Goal: Navigation & Orientation: Understand site structure

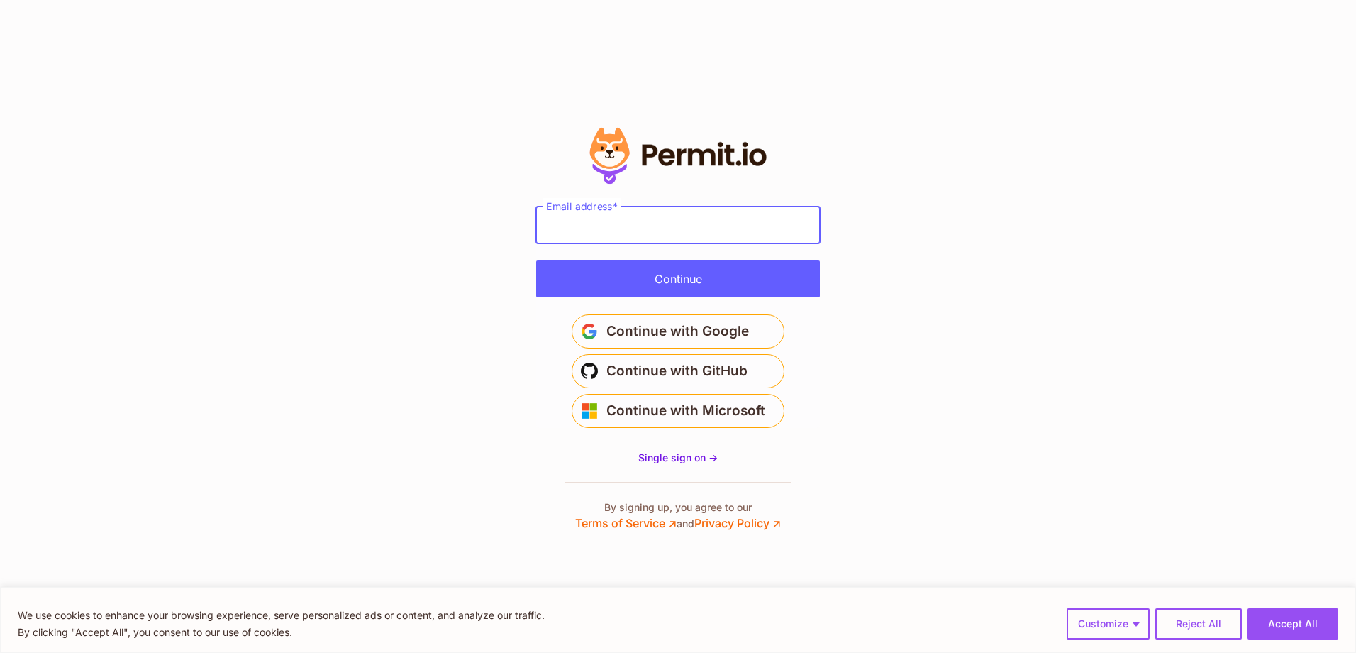
paste input "**********"
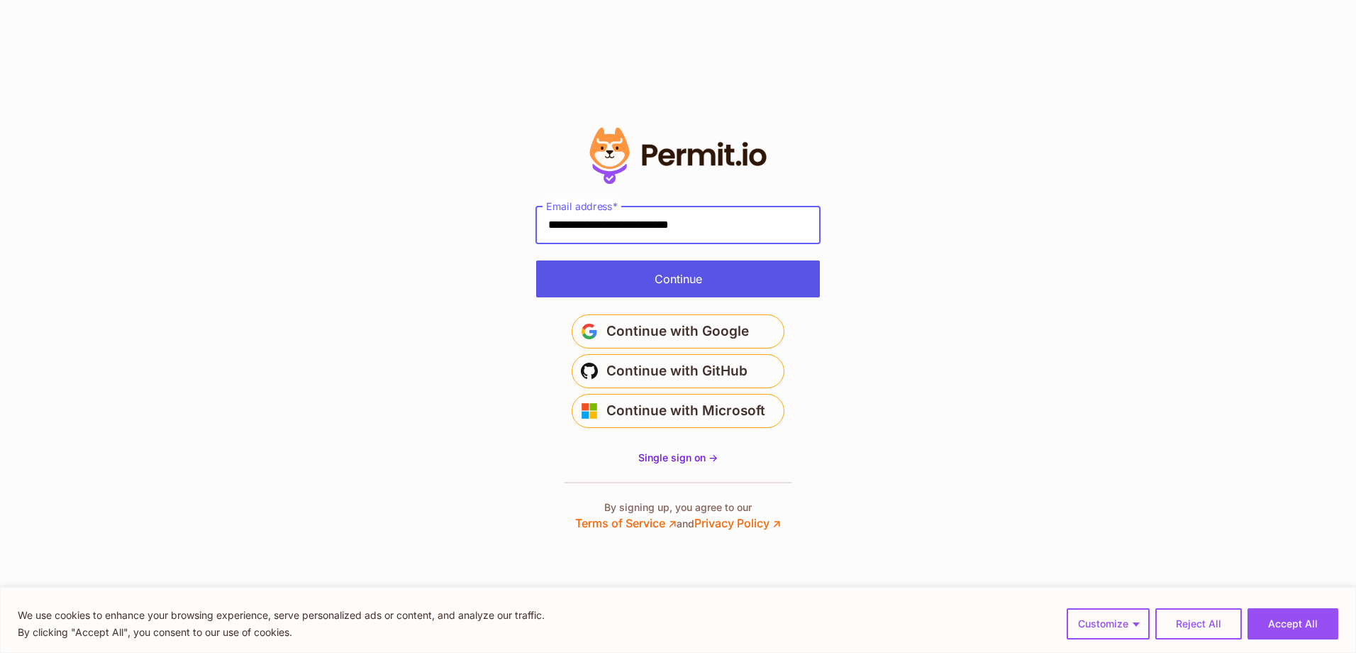
type input "**********"
click at [536, 260] on button "Continue" at bounding box center [678, 278] width 284 height 37
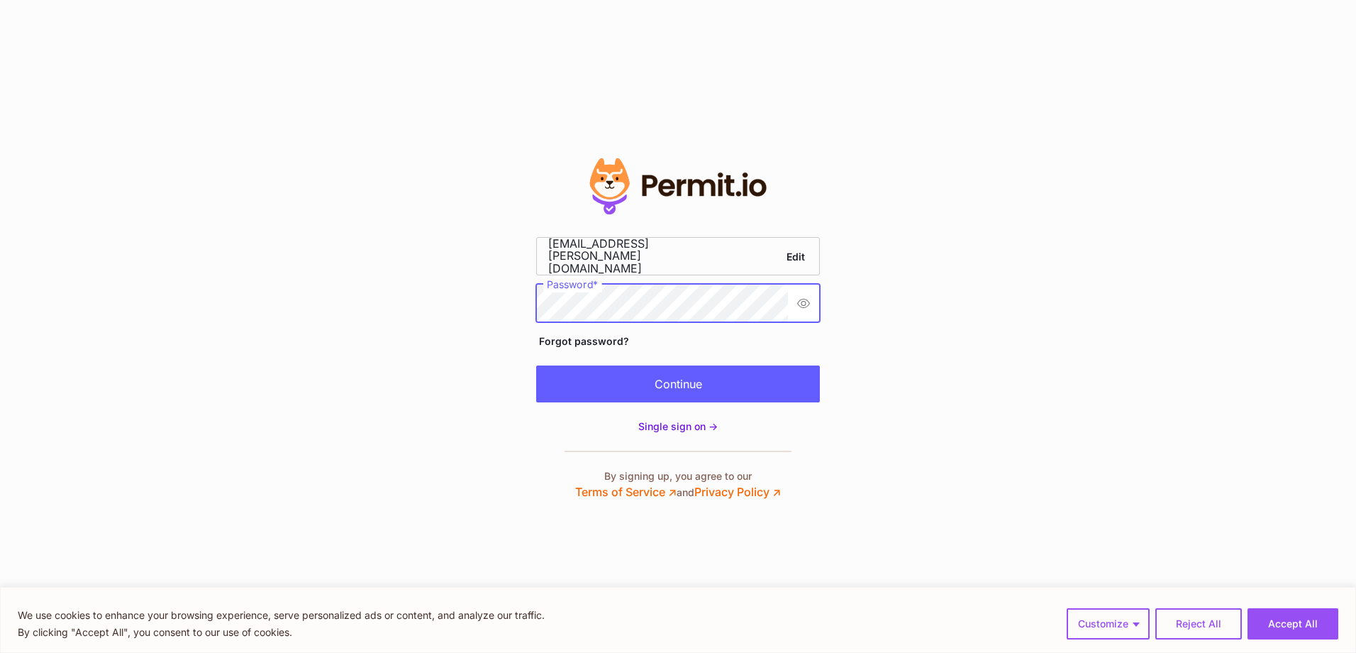
scroll to position [0, 40]
click at [637, 399] on button "Continue" at bounding box center [678, 383] width 284 height 37
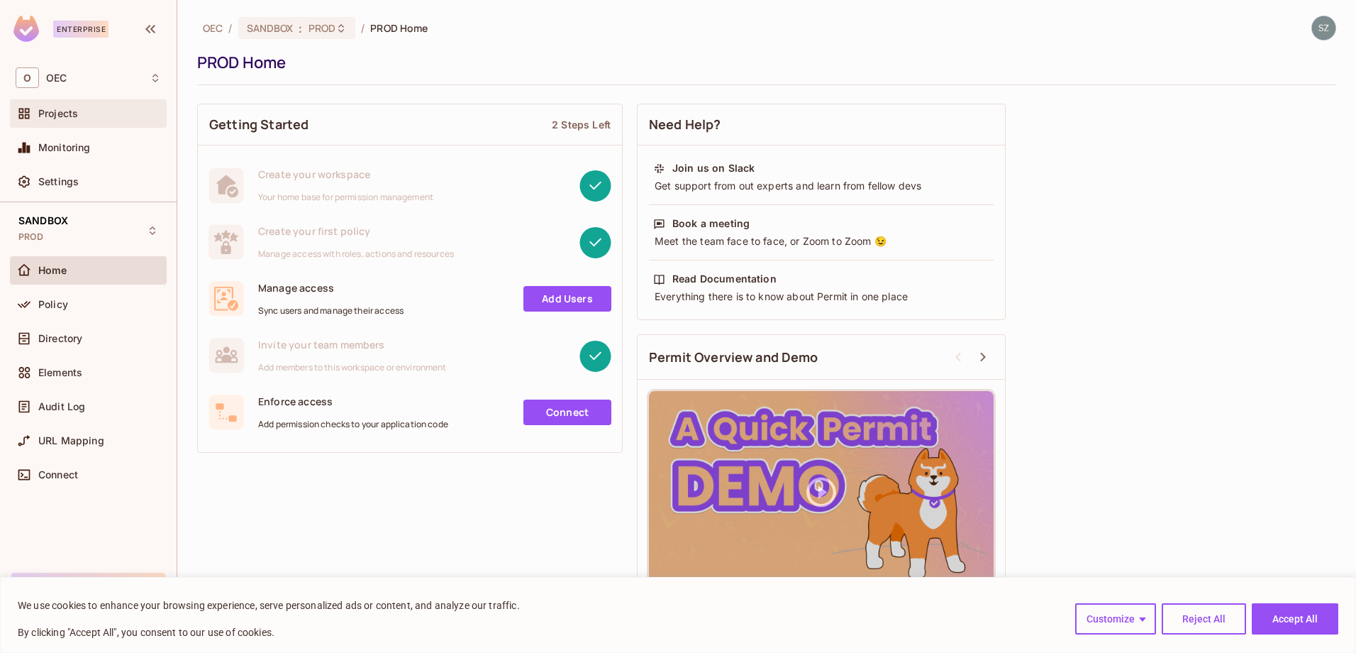
click at [58, 122] on div "Projects" at bounding box center [88, 113] width 145 height 17
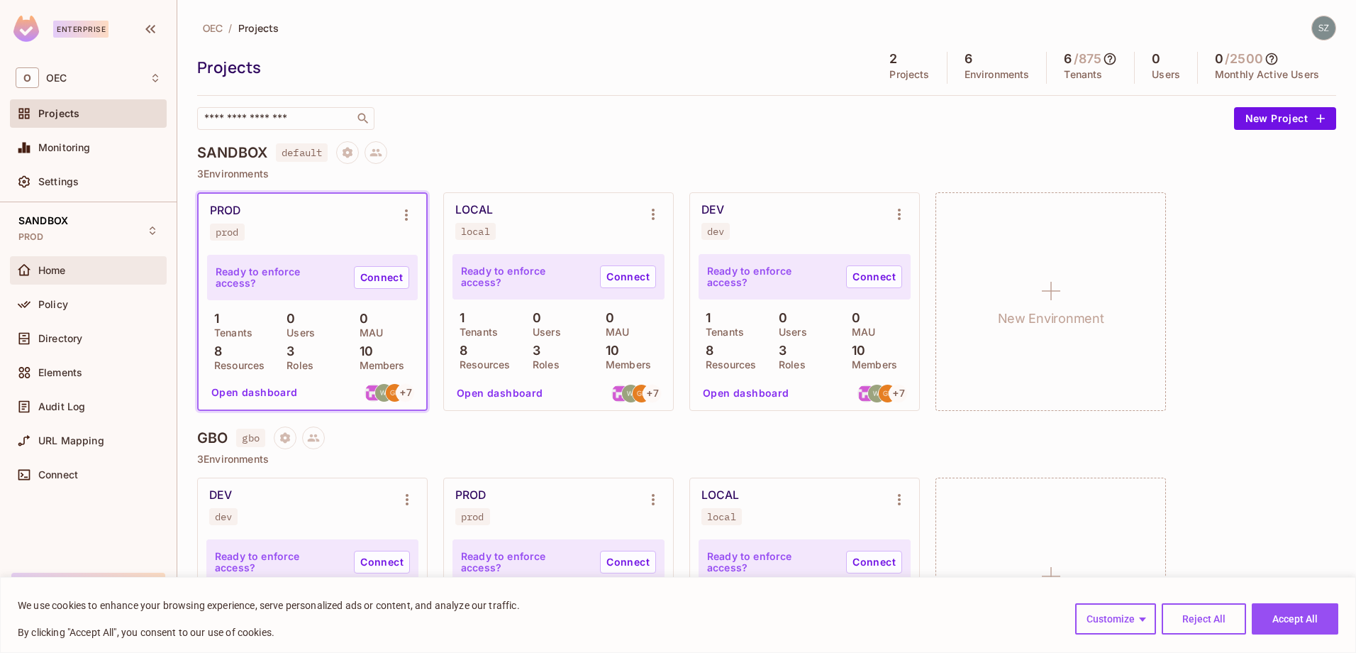
click at [104, 277] on div "Home" at bounding box center [88, 270] width 145 height 17
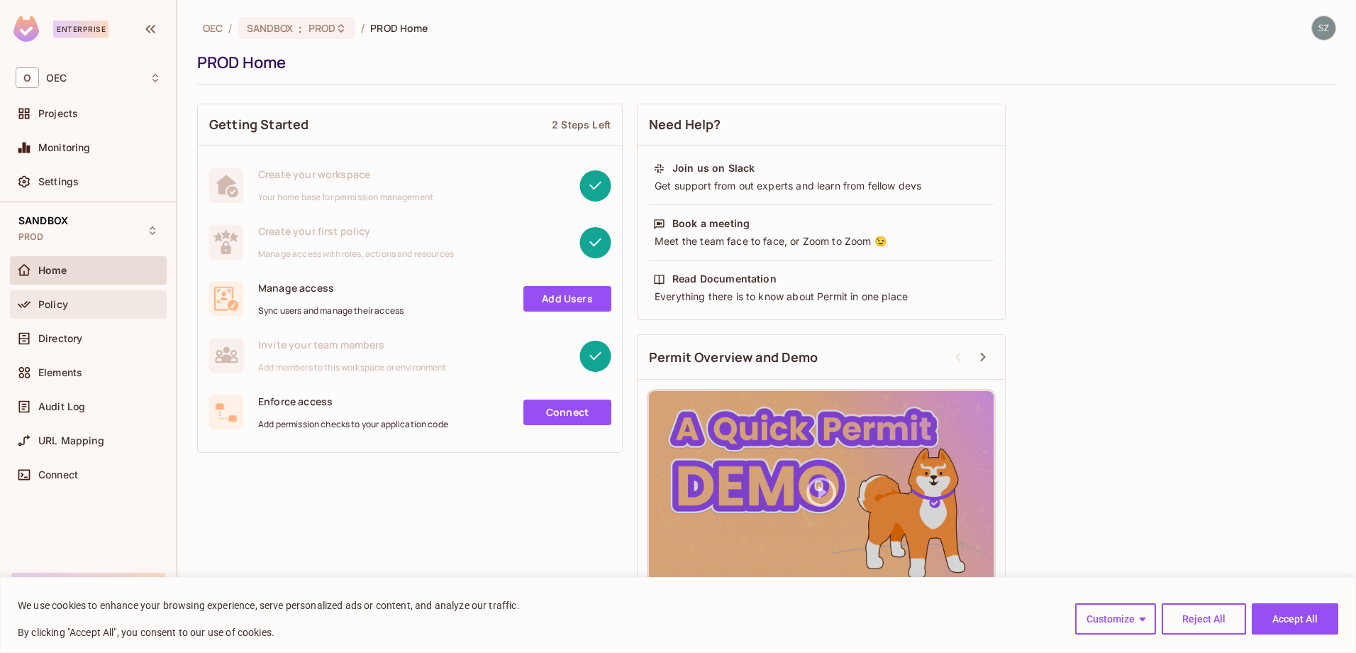
click at [71, 311] on div "Policy" at bounding box center [88, 304] width 145 height 17
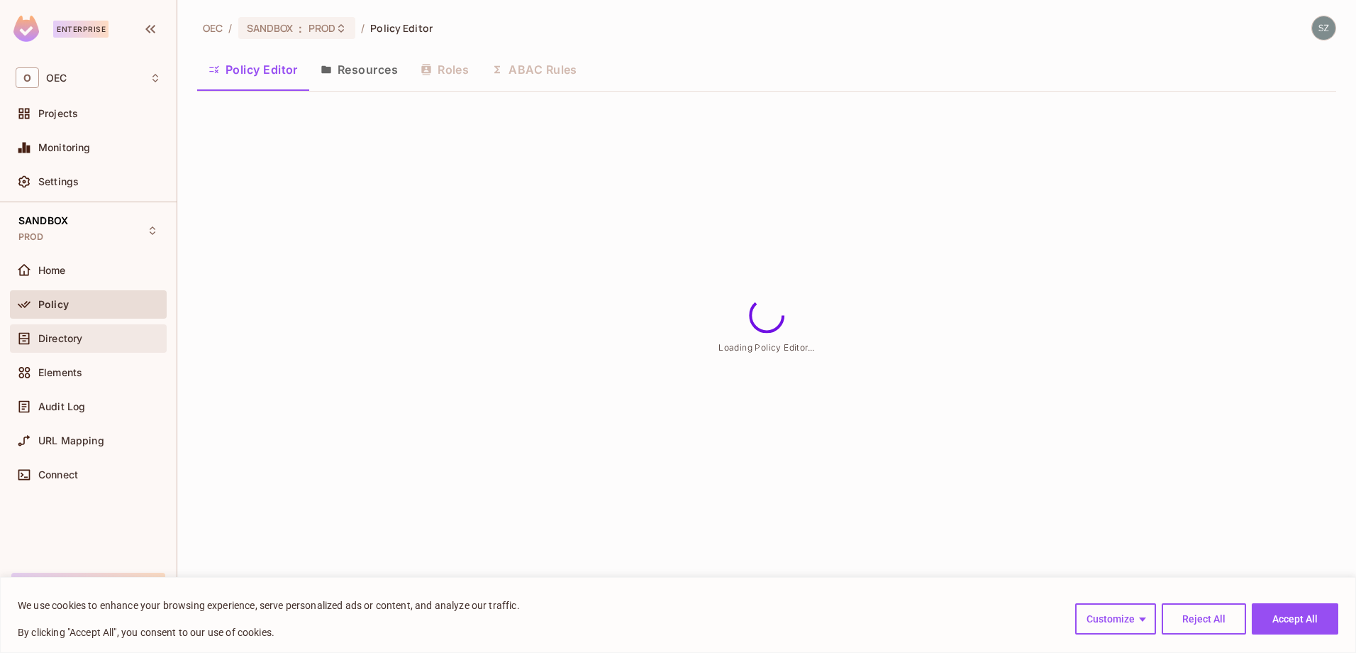
click at [82, 330] on div "Directory" at bounding box center [88, 338] width 145 height 17
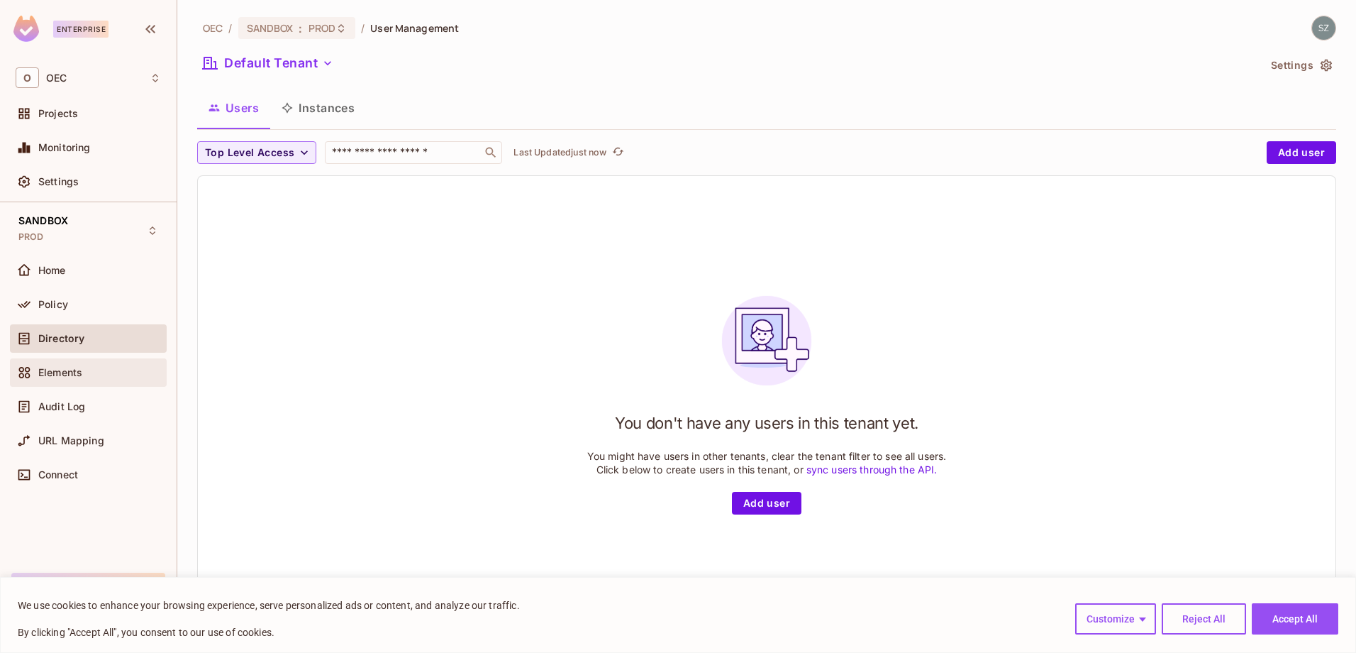
click at [87, 378] on div "Elements" at bounding box center [88, 372] width 145 height 17
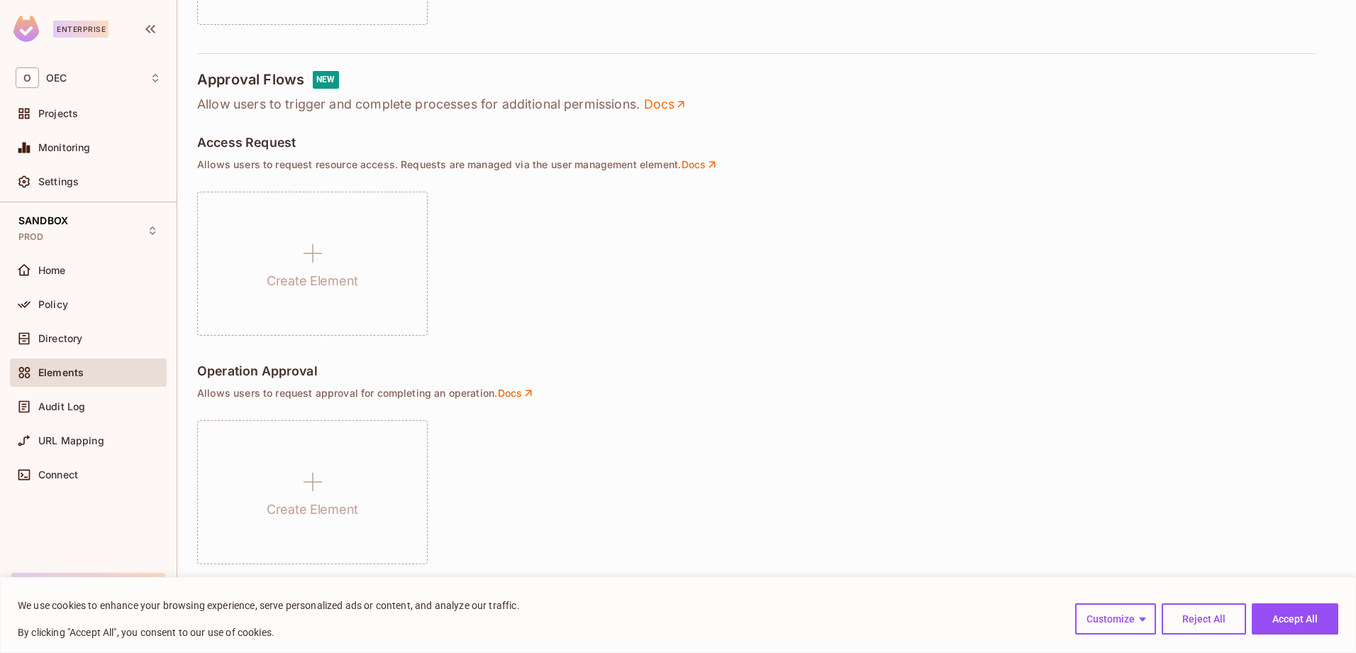
scroll to position [928, 0]
